Goal: Task Accomplishment & Management: Manage account settings

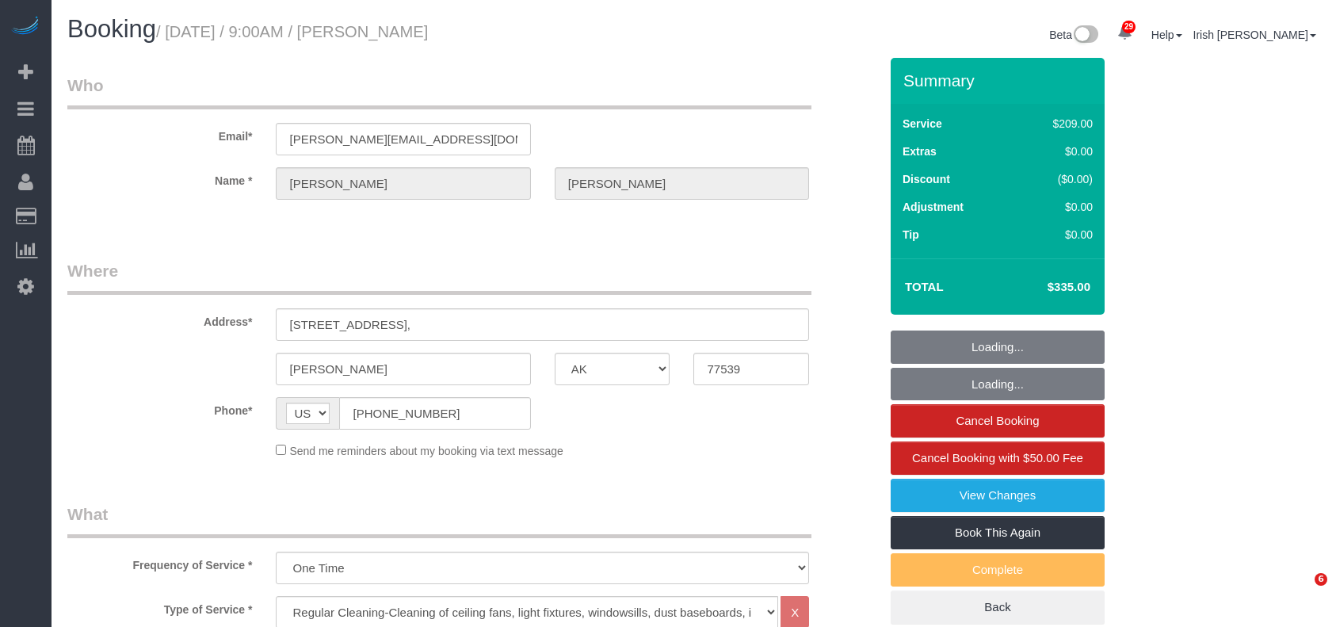
select select "[GEOGRAPHIC_DATA]"
select select "3"
select select "string:check"
select select "object:1081"
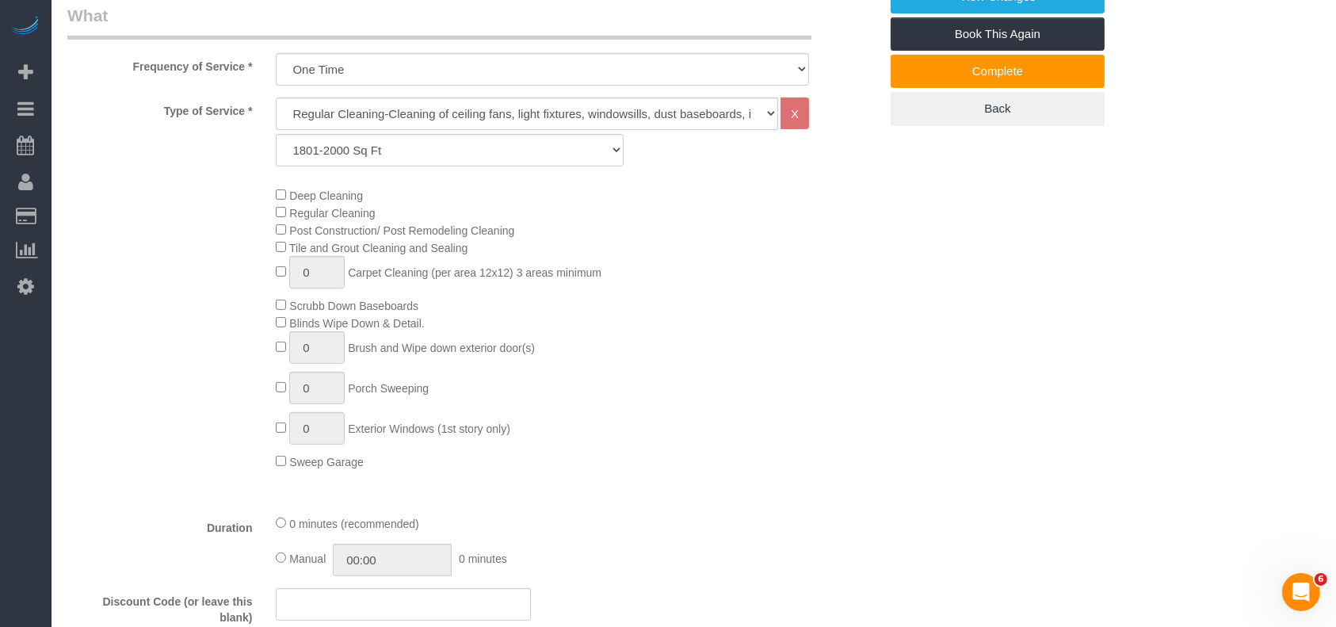
scroll to position [634, 0]
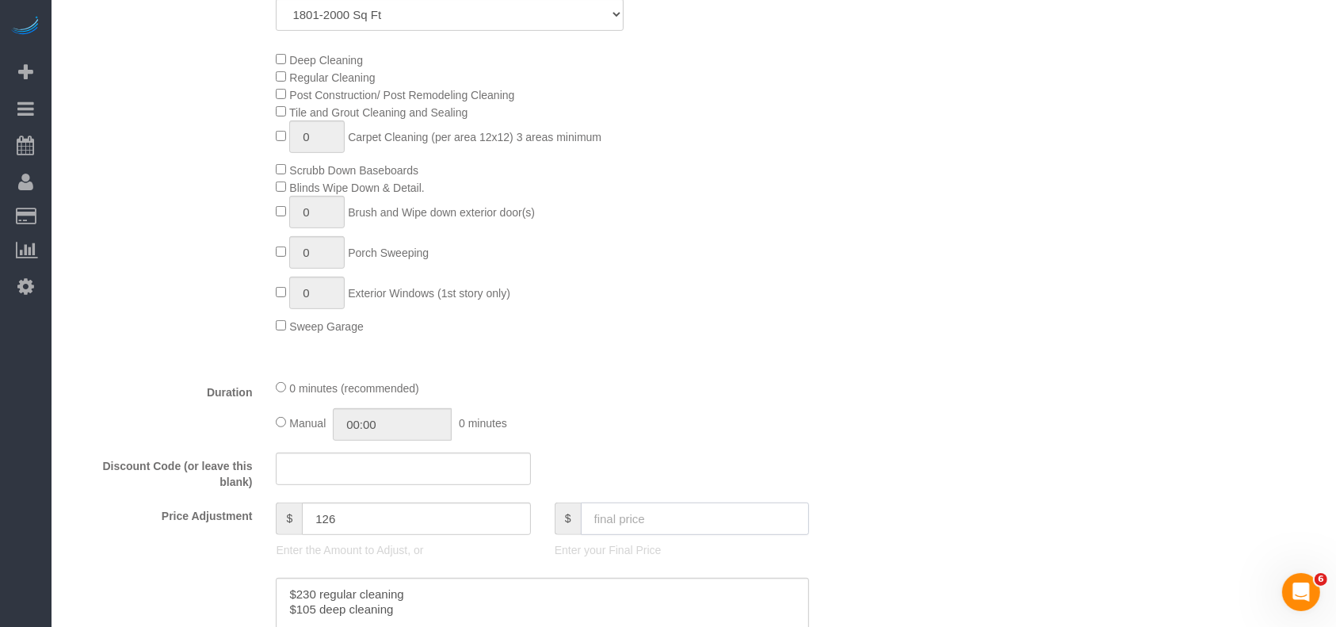
click at [607, 517] on input "text" at bounding box center [695, 518] width 229 height 32
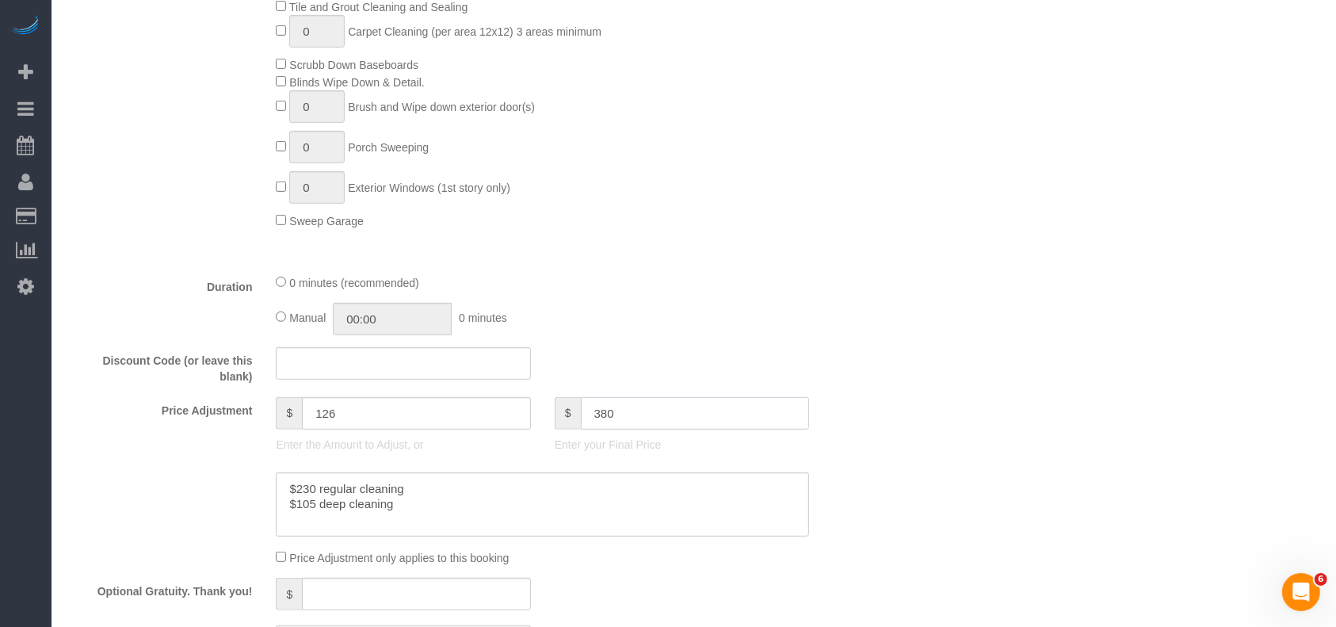
type input "380"
click at [407, 512] on textarea at bounding box center [542, 504] width 533 height 65
type input "171"
click at [307, 510] on textarea at bounding box center [542, 504] width 533 height 65
click at [301, 526] on textarea at bounding box center [542, 504] width 533 height 65
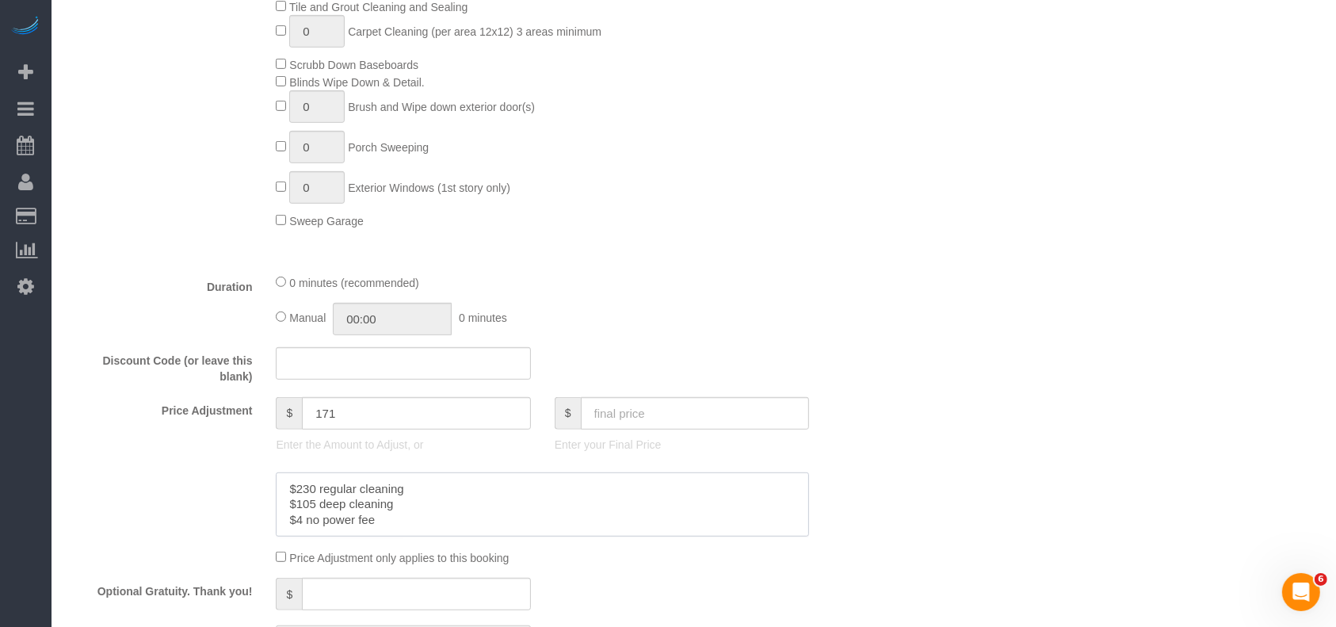
paste textarea "5"
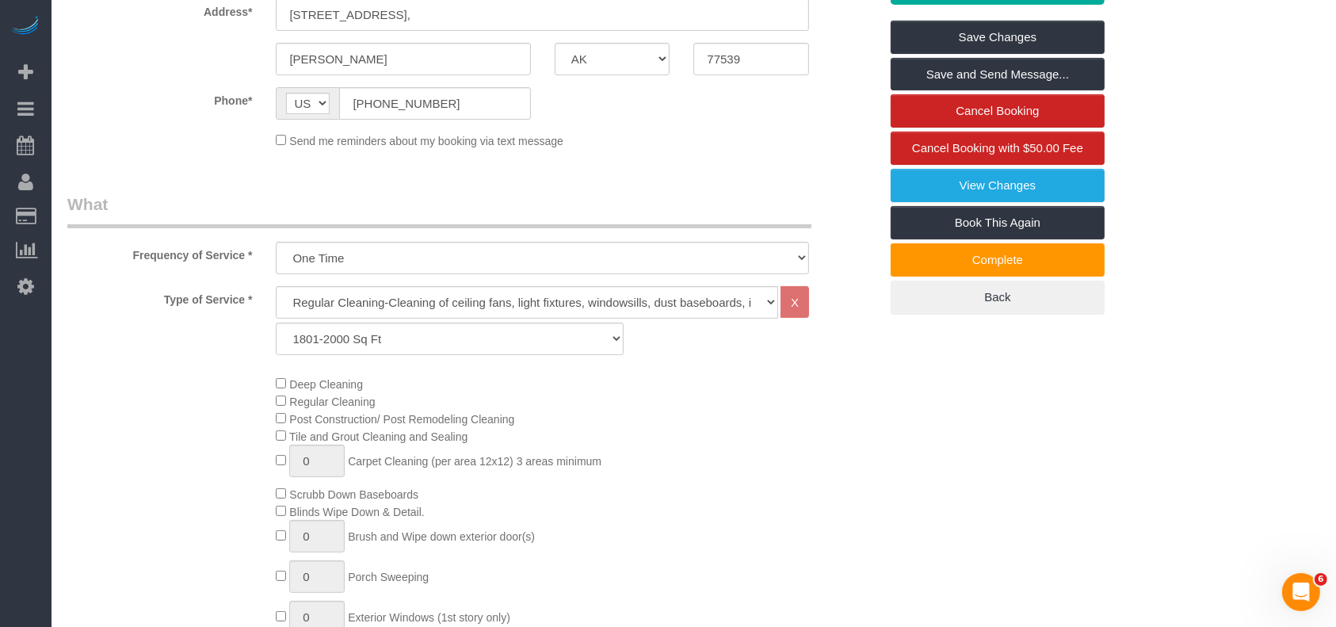
scroll to position [0, 0]
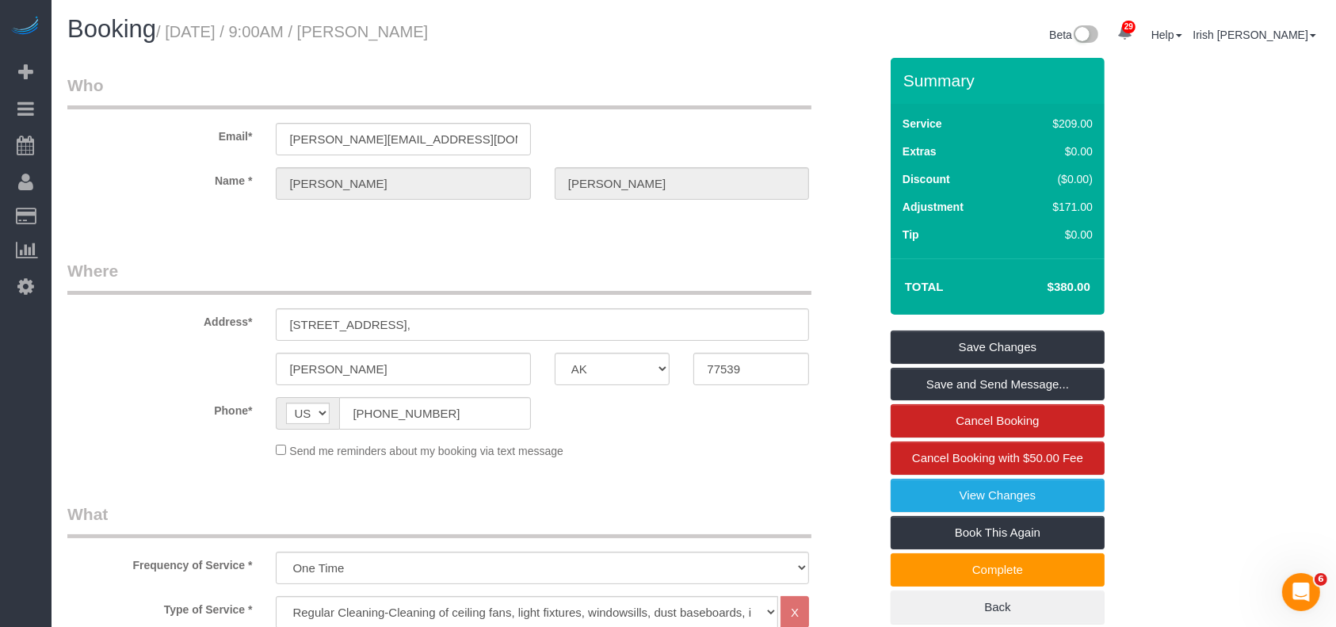
type textarea "$230 regular cleaning $105 deep cleaning $45 no power fee"
click at [945, 345] on link "Save Changes" at bounding box center [998, 346] width 214 height 33
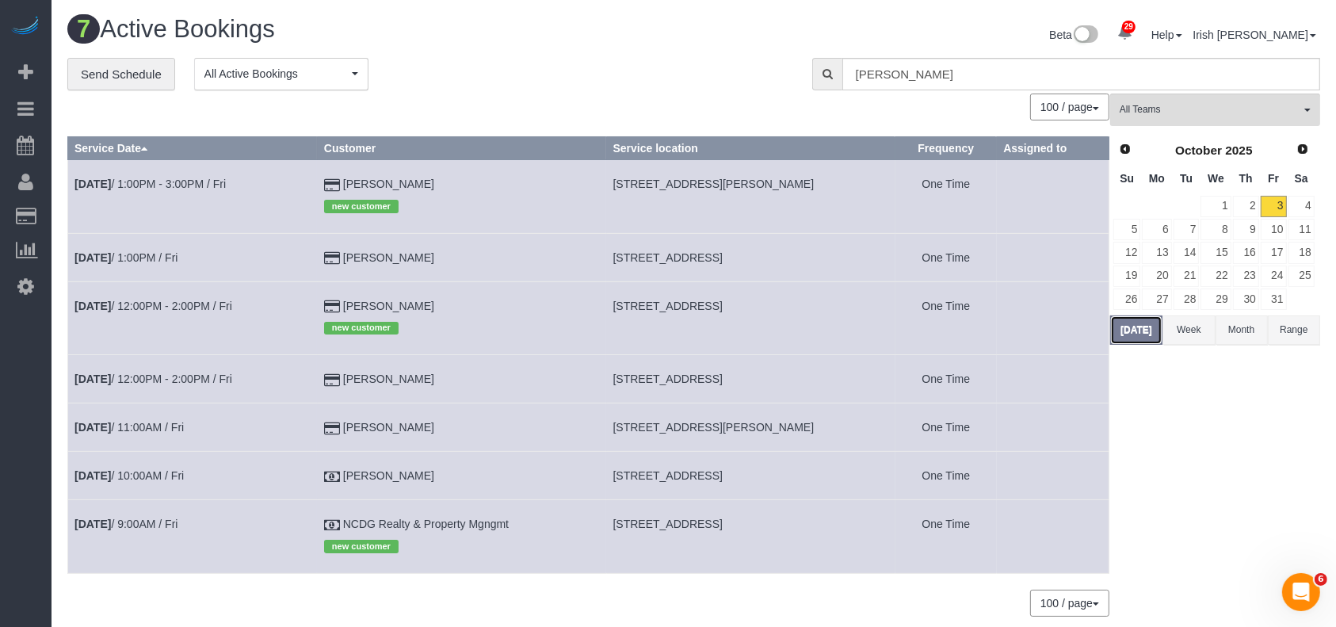
click at [1146, 334] on button "[DATE]" at bounding box center [1136, 329] width 52 height 29
drag, startPoint x: 536, startPoint y: 523, endPoint x: 345, endPoint y: 528, distance: 191.0
click at [345, 528] on td "NCDG Realty & Property Mgngmt new customer" at bounding box center [461, 536] width 289 height 73
copy td "NCDG Realty & Property Mgngmt"
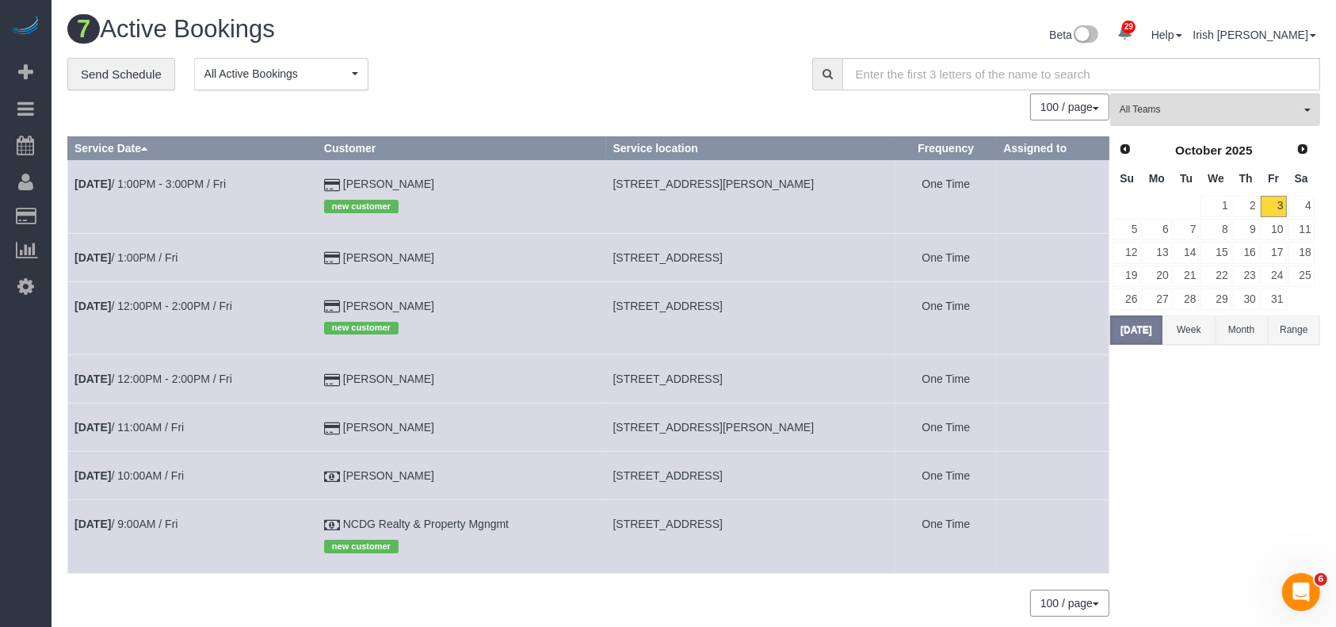
drag, startPoint x: 613, startPoint y: 523, endPoint x: 849, endPoint y: 525, distance: 235.4
click at [849, 525] on td "[STREET_ADDRESS]" at bounding box center [750, 536] width 289 height 73
copy span "[STREET_ADDRESS]"
click at [128, 529] on link "[DATE] 9:00AM / Fri" at bounding box center [125, 523] width 103 height 13
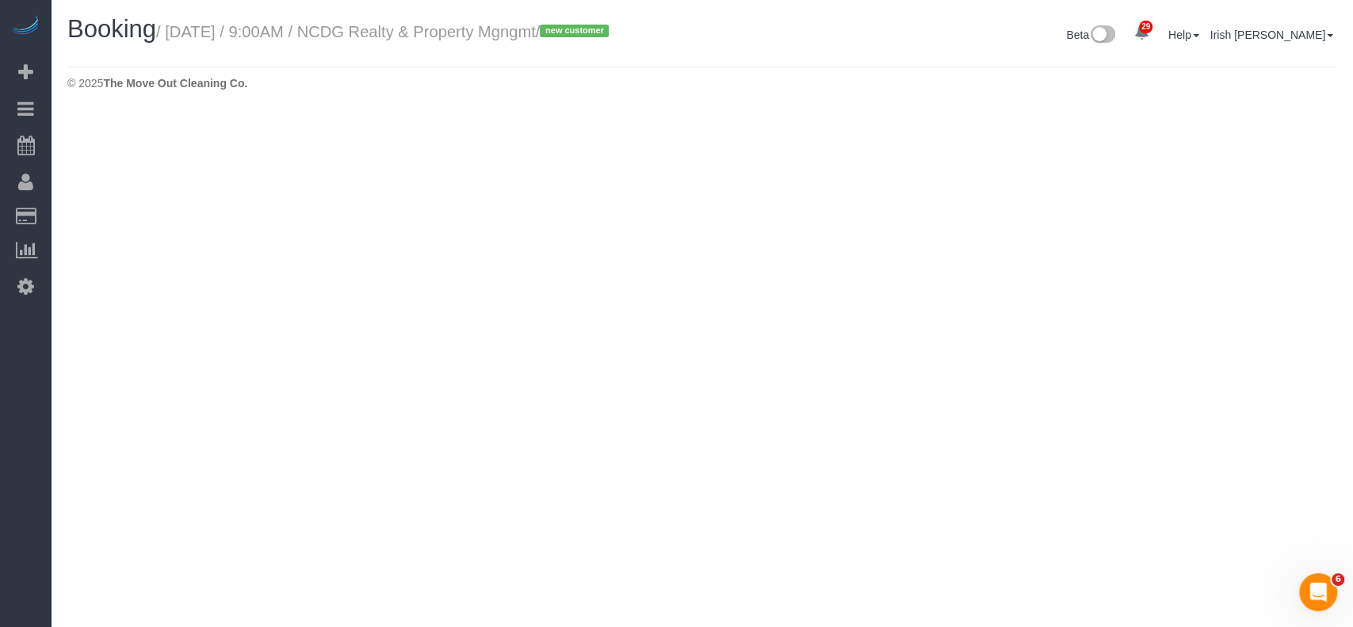
select select "[GEOGRAPHIC_DATA]"
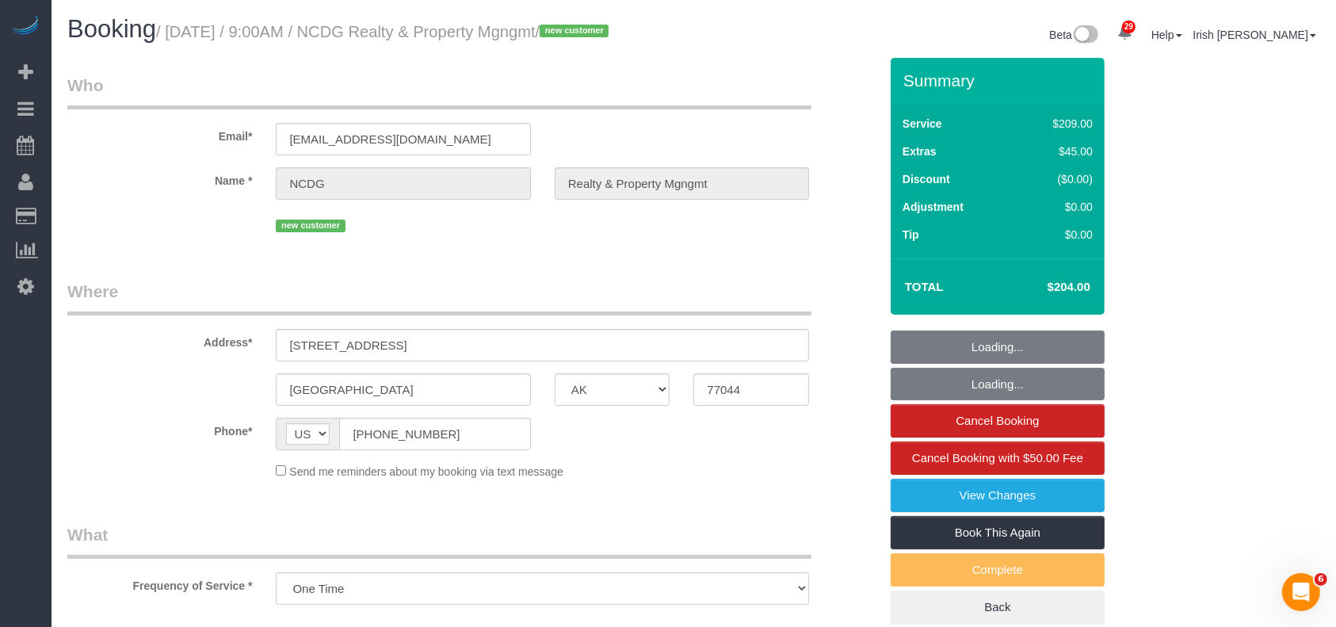
select select "object:1720"
select select "3"
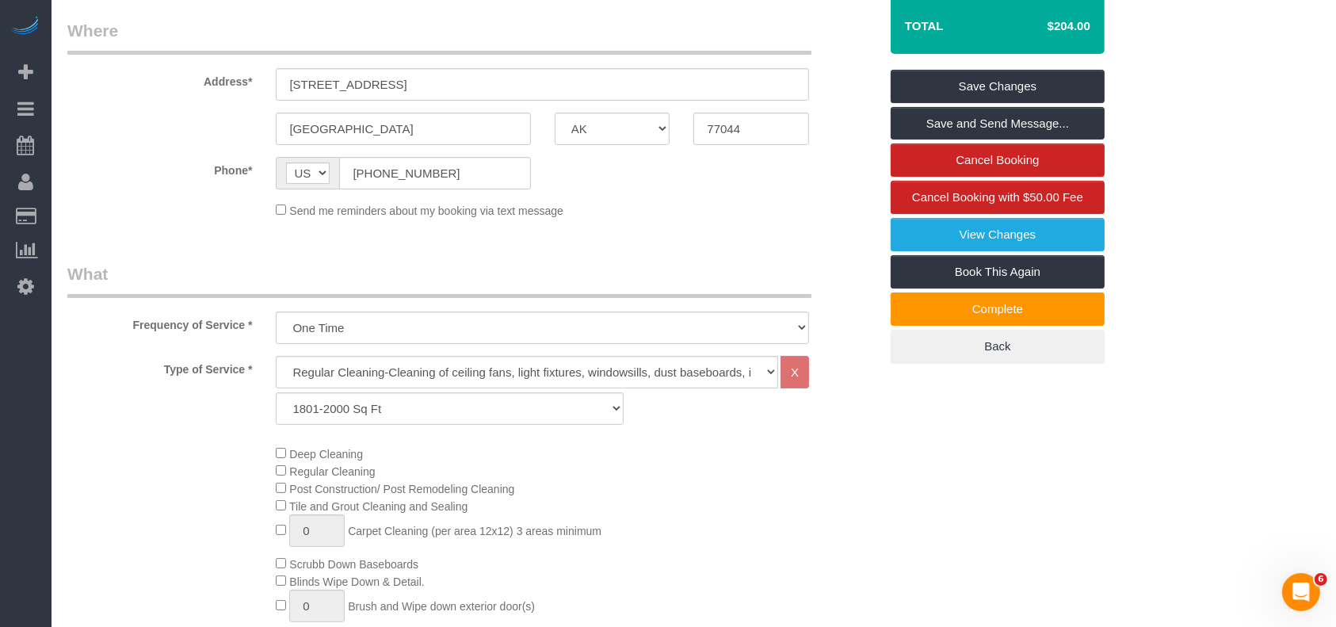
scroll to position [105, 0]
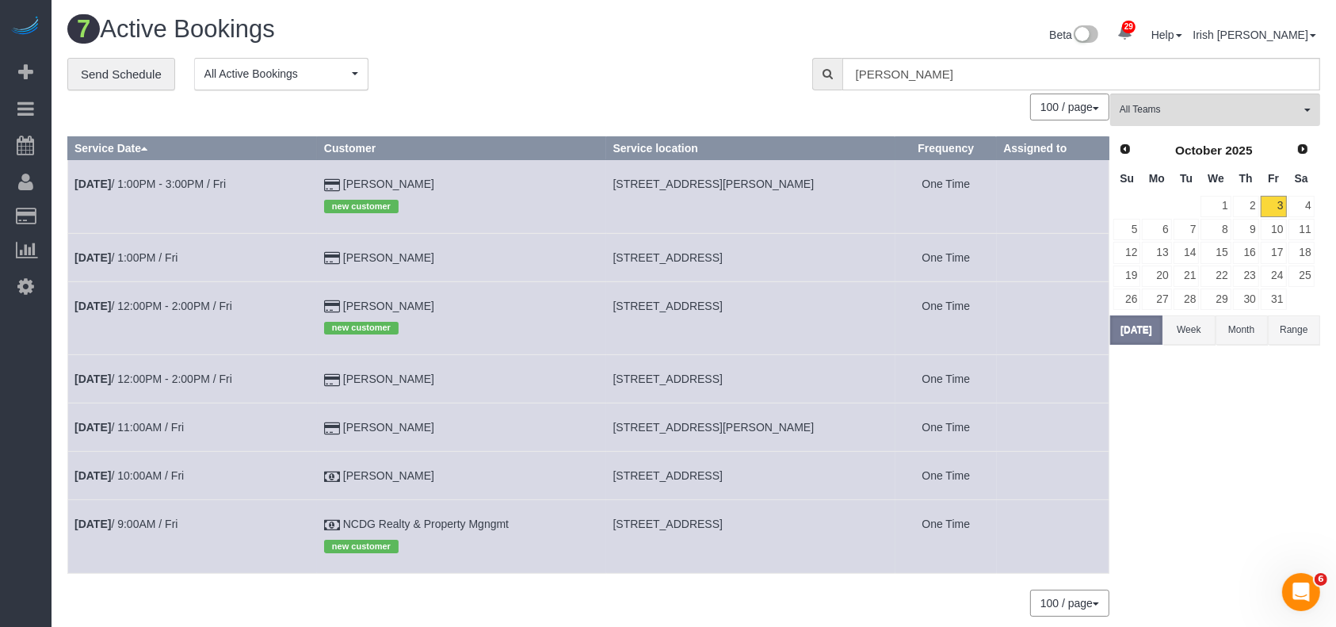
drag, startPoint x: 418, startPoint y: 378, endPoint x: 321, endPoint y: 377, distance: 97.5
click at [320, 377] on tr "[DATE] 12:00PM - 2:00PM / Fri [PERSON_NAME] [STREET_ADDRESS] One Time" at bounding box center [588, 379] width 1041 height 48
copy tr "[PERSON_NAME]"
